Goal: Check status: Check status

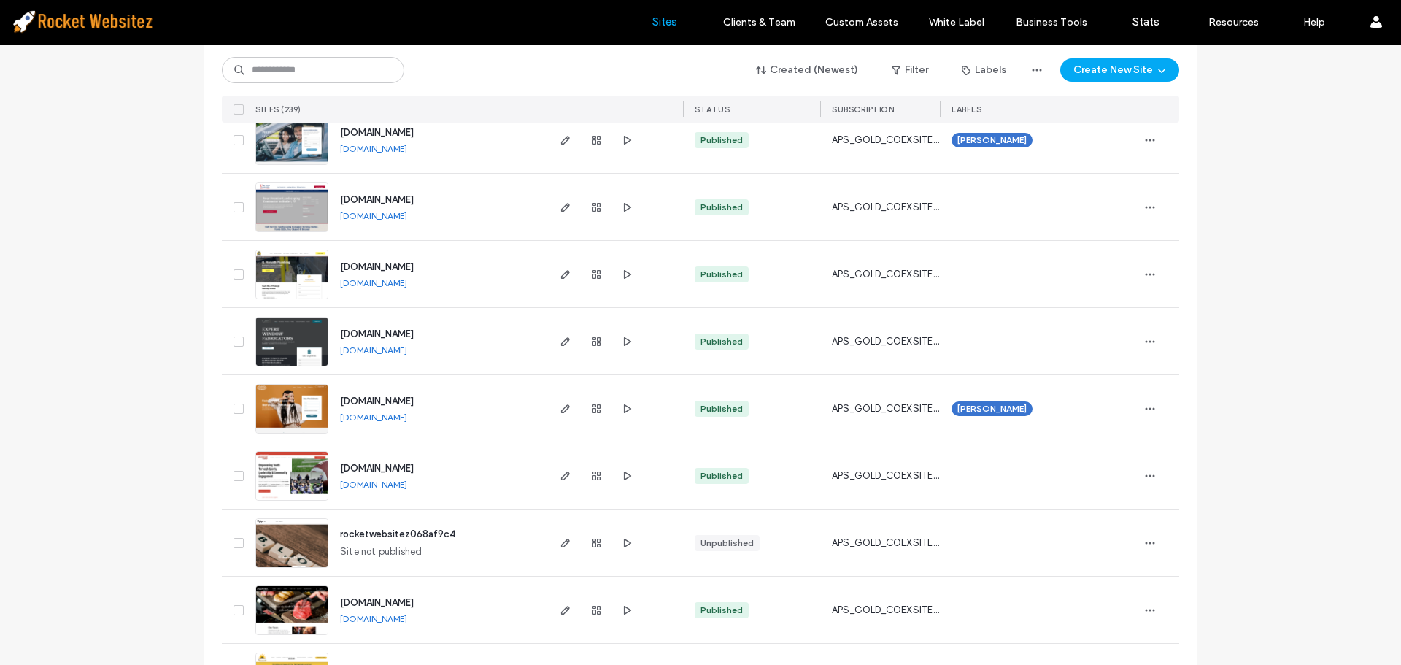
scroll to position [803, 0]
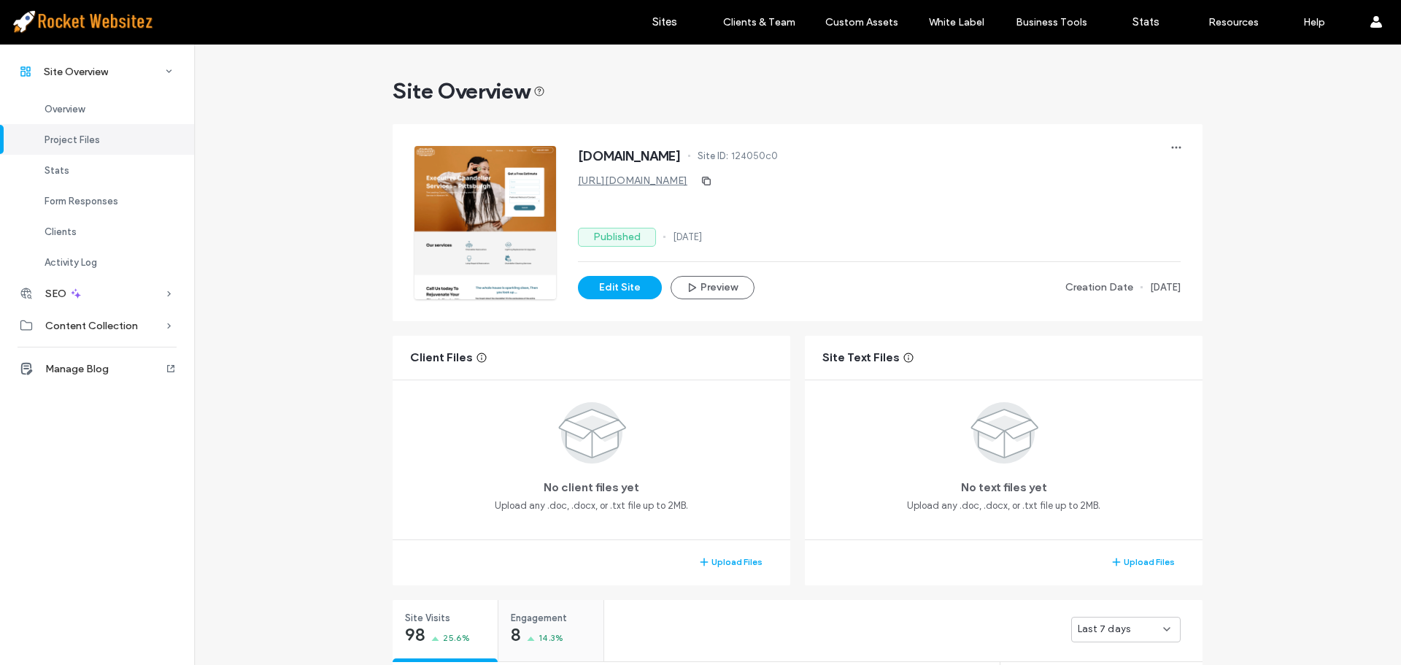
click at [559, 600] on div "Engagement 8 14.3%" at bounding box center [550, 627] width 105 height 55
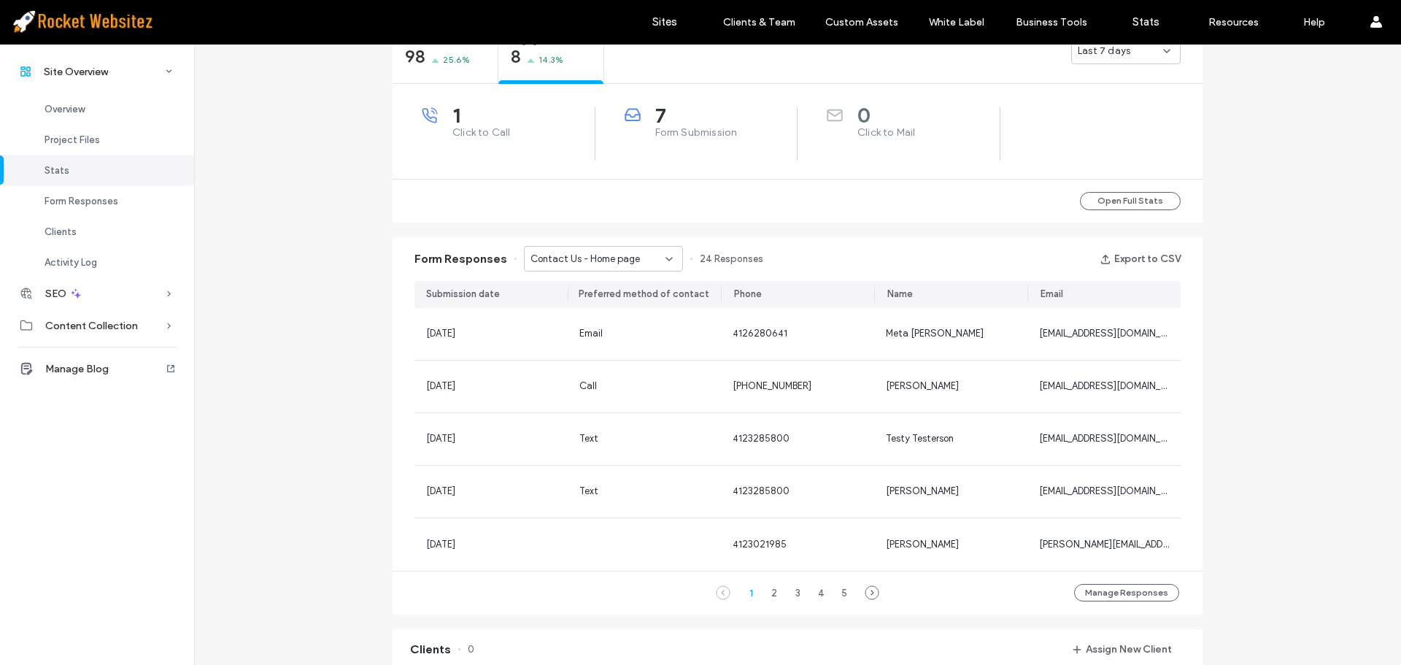
scroll to position [584, 0]
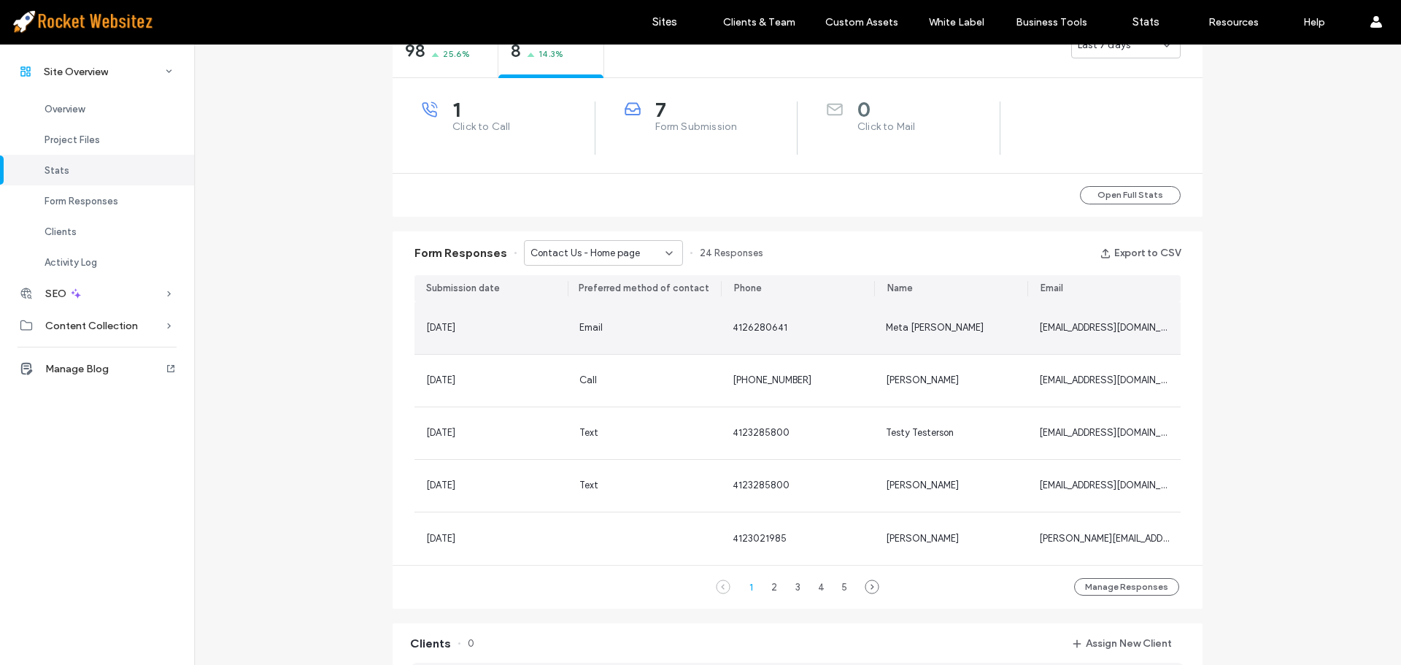
click at [762, 331] on span "4126280641" at bounding box center [760, 327] width 55 height 11
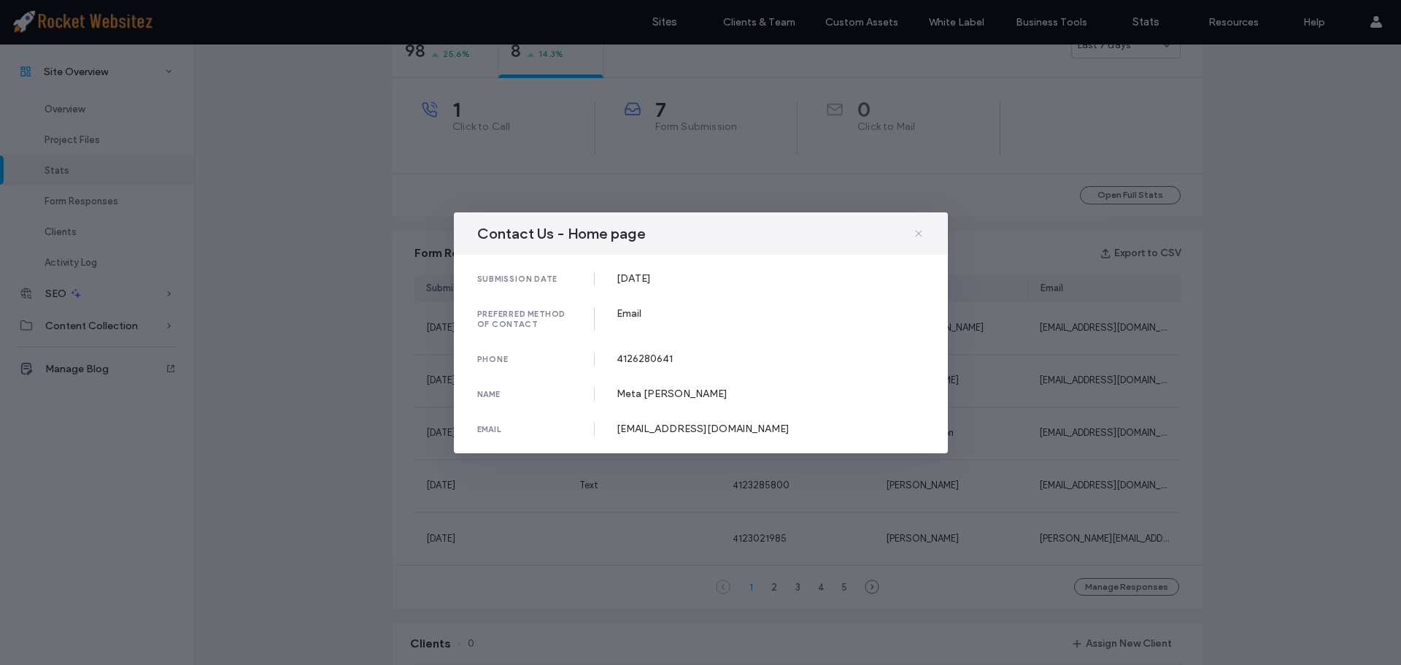
click at [917, 233] on icon at bounding box center [919, 234] width 12 height 12
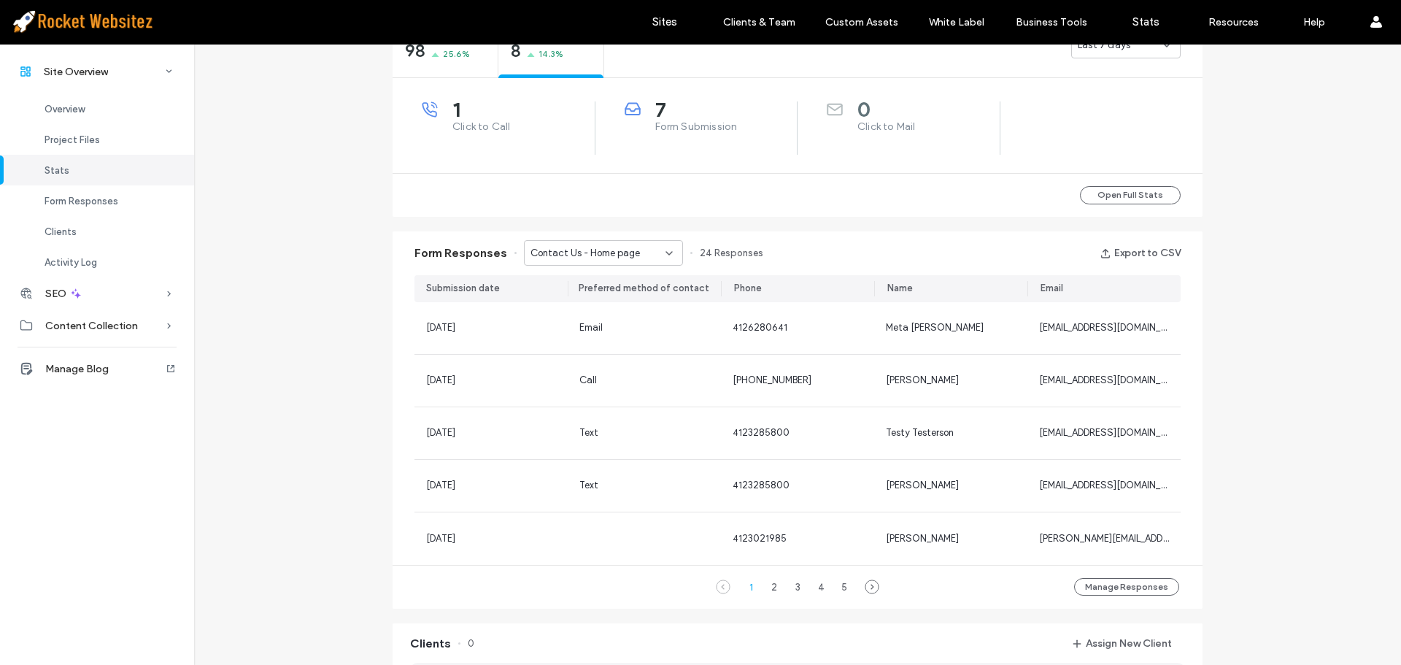
click at [582, 253] on span "Contact Us - Home page" at bounding box center [585, 253] width 109 height 15
click at [582, 293] on div "Contact us any time - Contact Us page" at bounding box center [596, 304] width 158 height 26
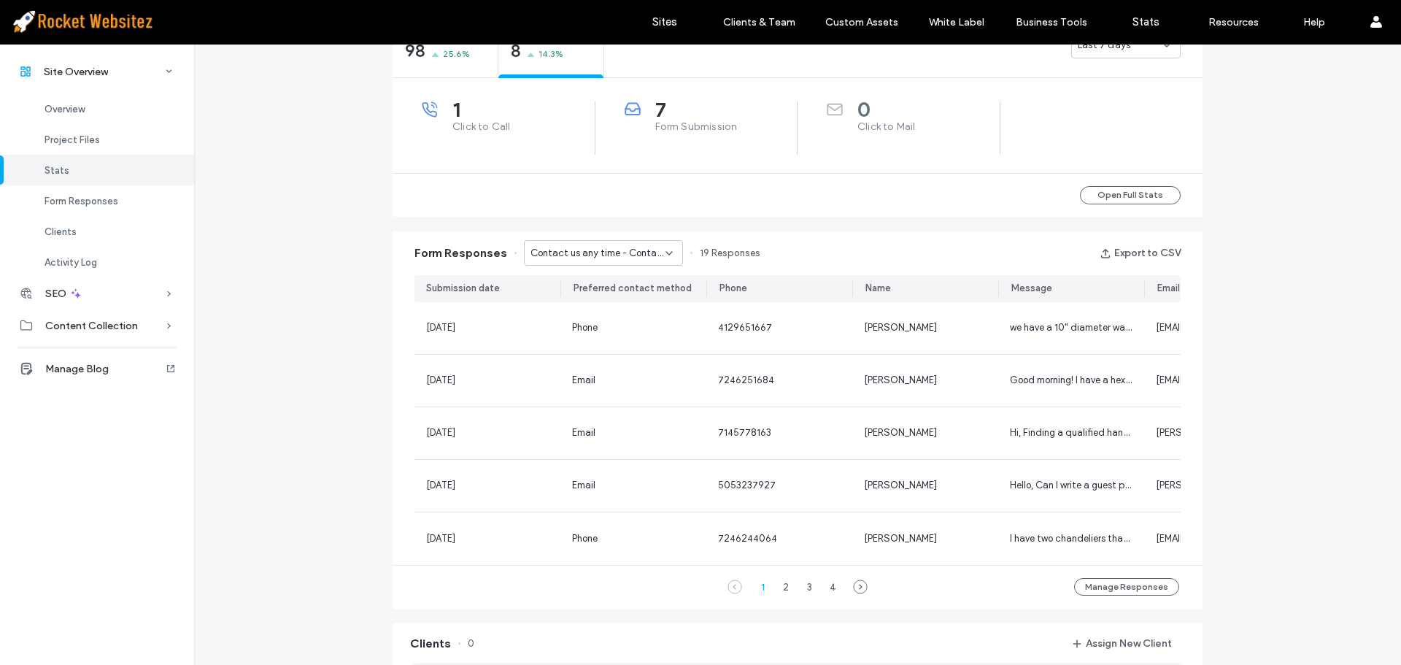
click at [589, 253] on span "Contact us any time - Contact Us page" at bounding box center [598, 253] width 135 height 15
click at [586, 277] on span "Contact Us - Home page" at bounding box center [577, 278] width 109 height 15
